Goal: Navigation & Orientation: Find specific page/section

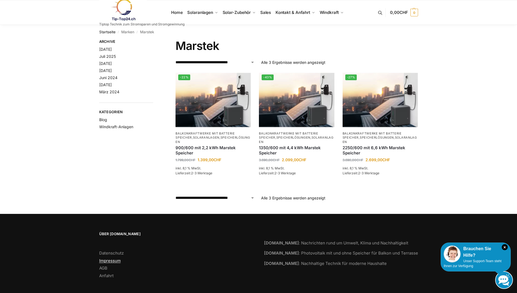
click at [114, 260] on link "Impressum" at bounding box center [110, 260] width 22 height 5
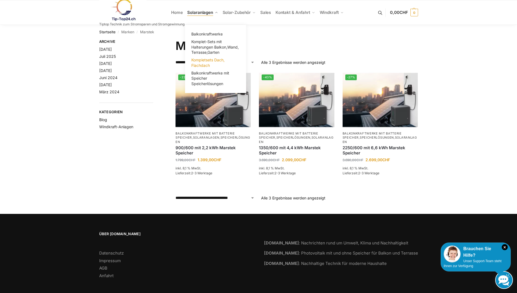
click at [209, 59] on span "Kompletsets Dach, Flachdach" at bounding box center [207, 62] width 33 height 10
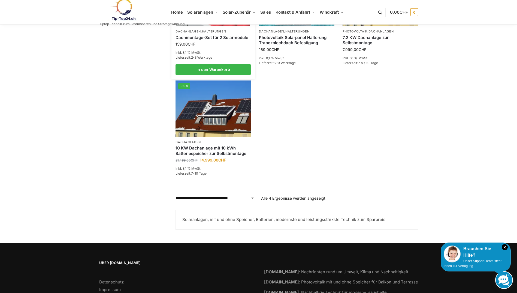
scroll to position [225, 0]
